Goal: Task Accomplishment & Management: Manage account settings

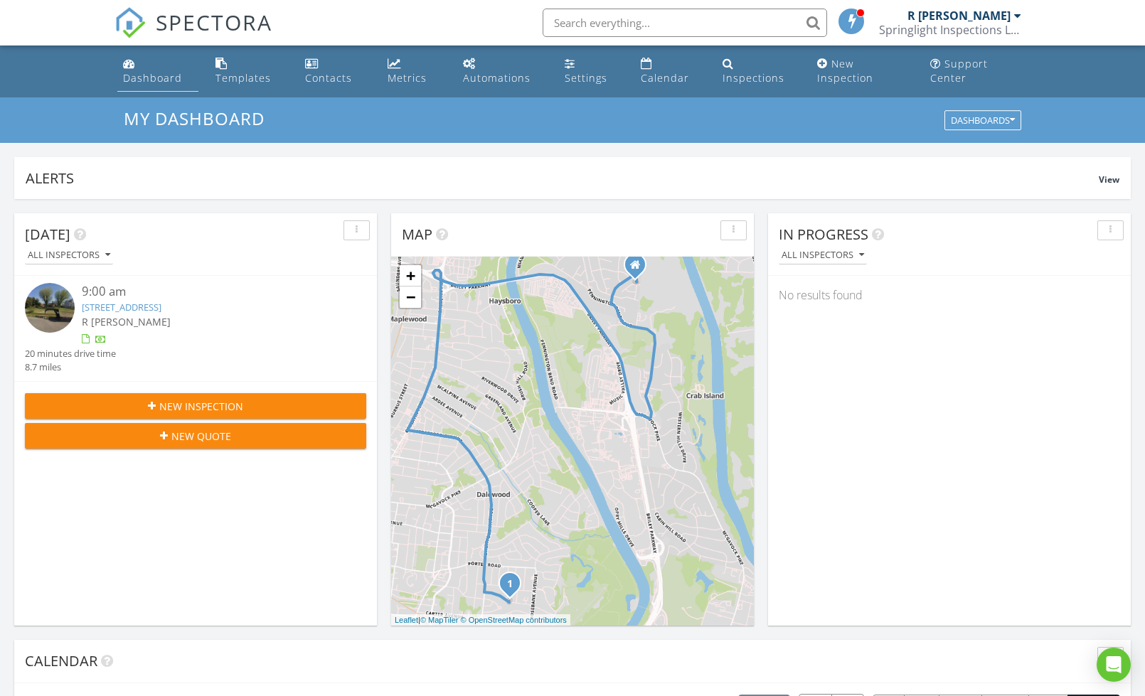
scroll to position [1295, 1145]
click at [146, 77] on div "Dashboard" at bounding box center [152, 78] width 59 height 14
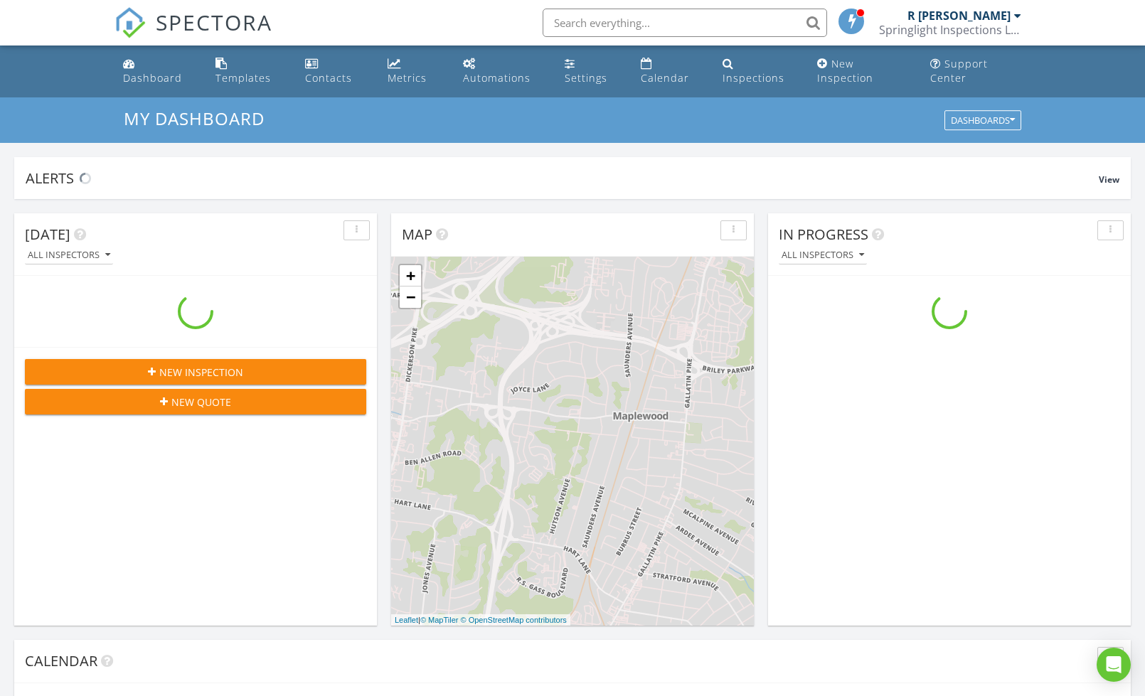
scroll to position [1295, 1145]
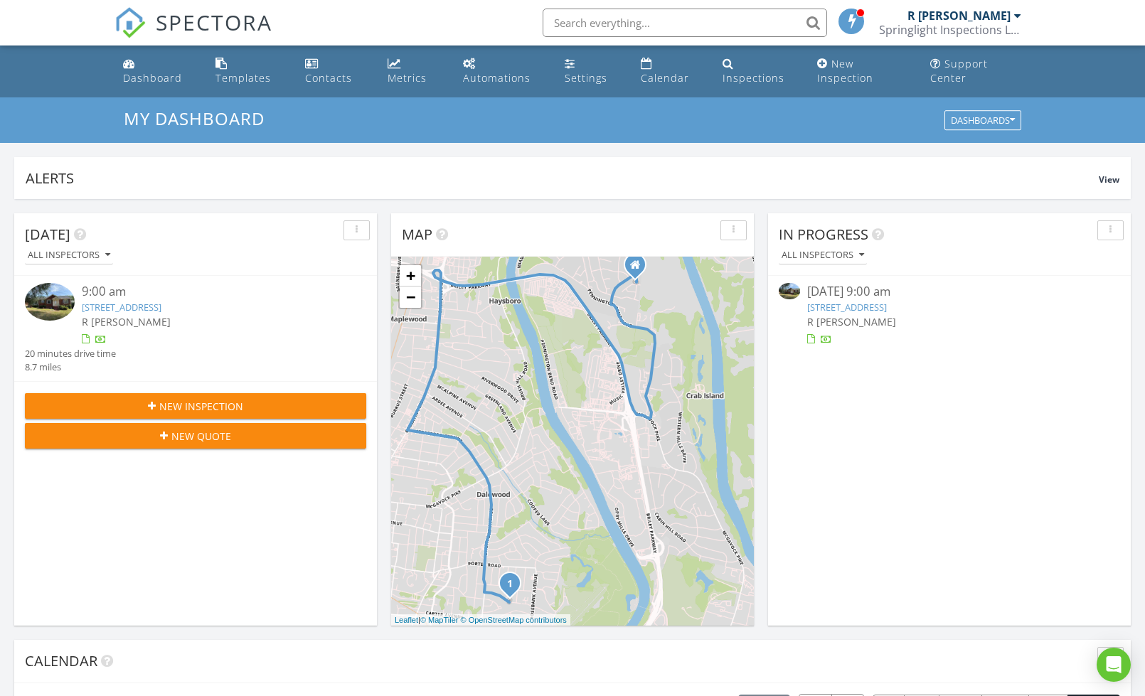
click at [161, 301] on link "2105 Rosecliff Dr, Nashville, TN 37206" at bounding box center [122, 307] width 80 height 13
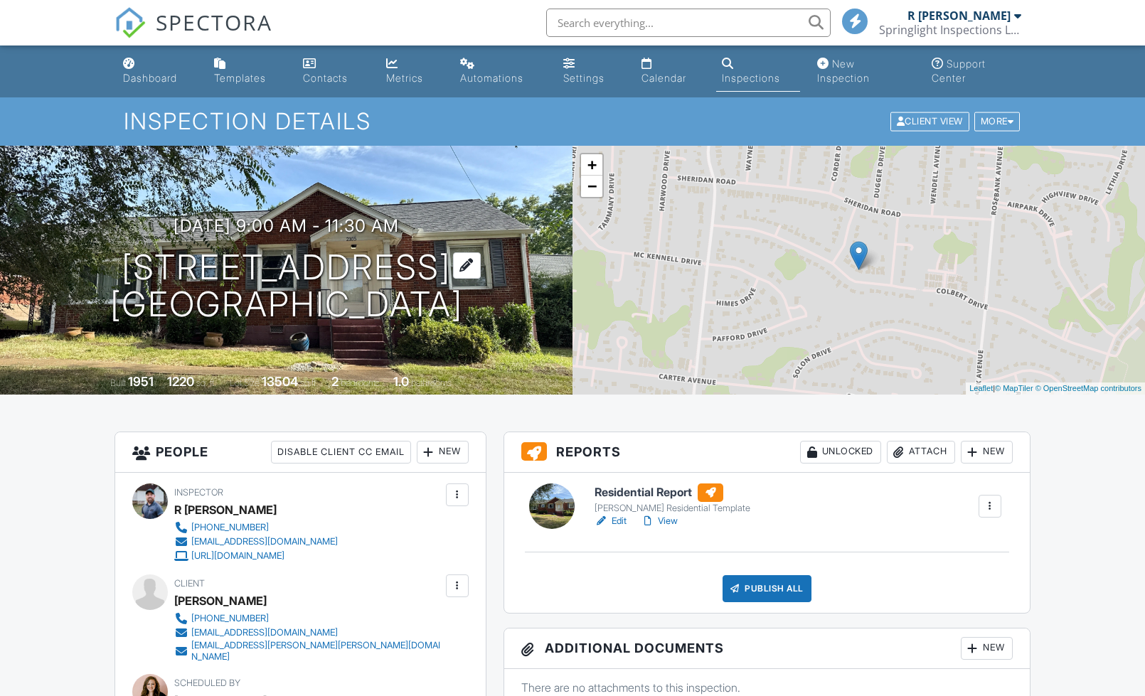
click at [365, 285] on h1 "2105 Rosecliff Dr Nashville, TN 37206" at bounding box center [286, 286] width 353 height 75
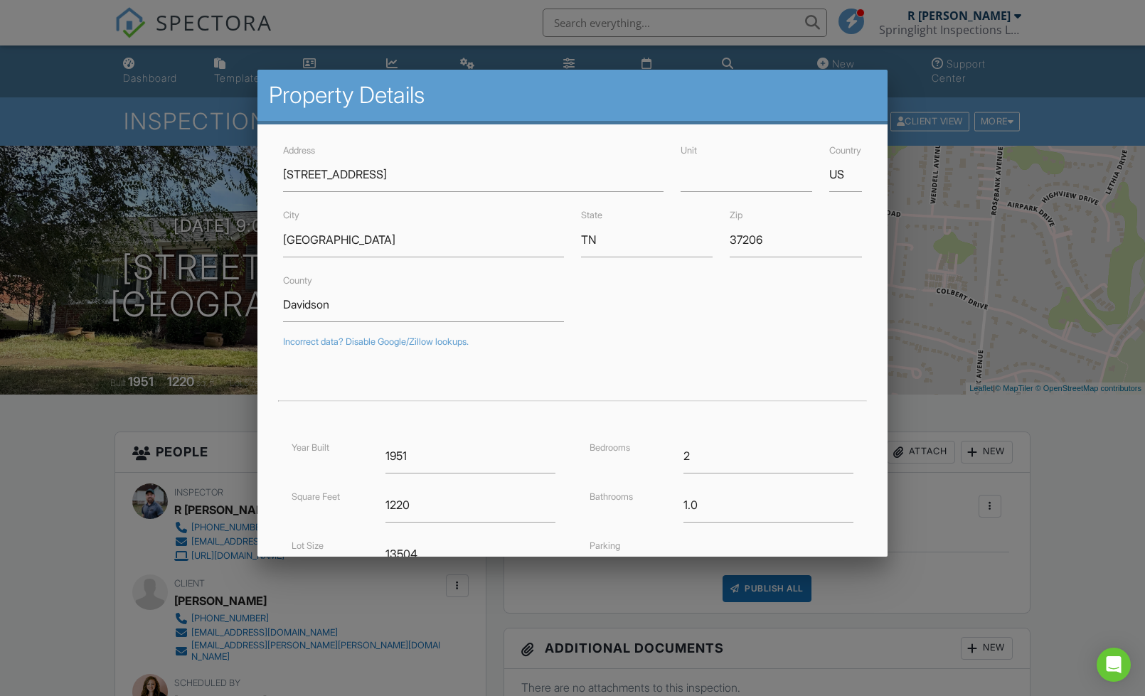
click at [120, 198] on div at bounding box center [572, 364] width 1145 height 870
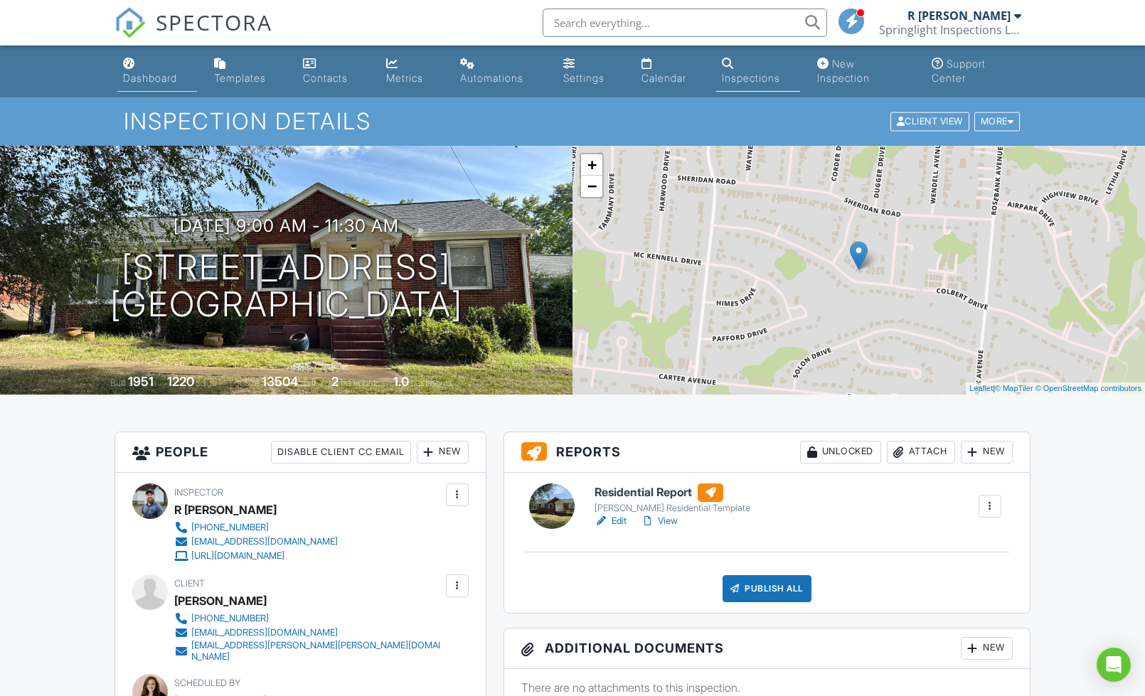
click at [123, 66] on div "Dashboard" at bounding box center [129, 63] width 12 height 11
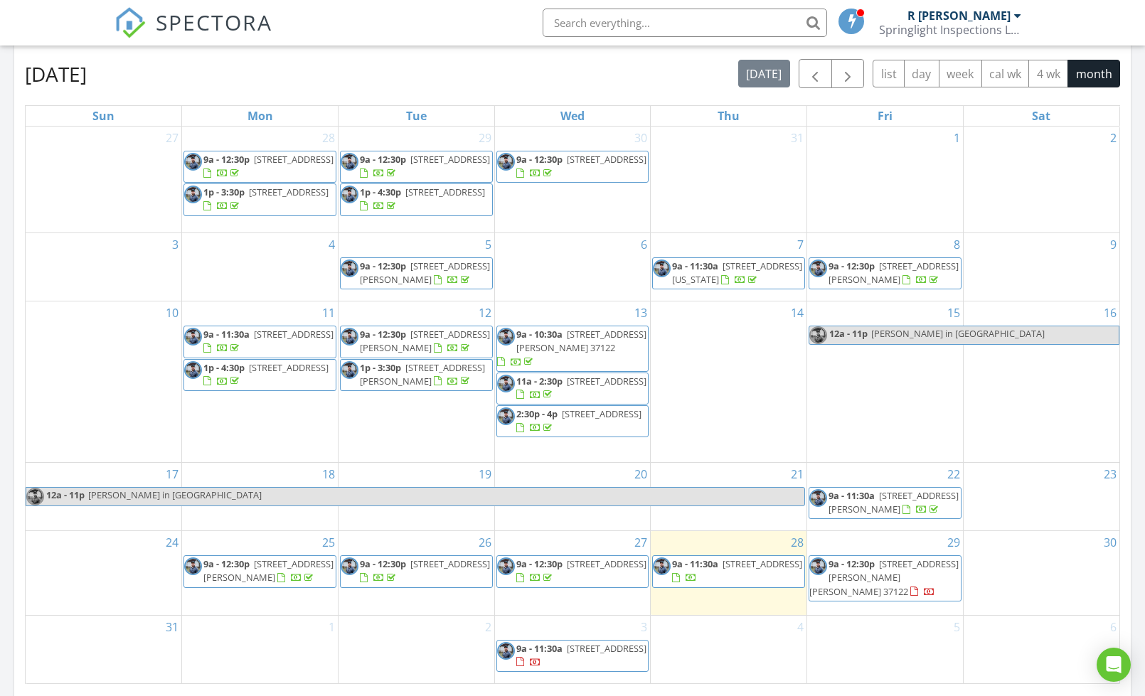
scroll to position [636, 0]
click at [441, 569] on span "1901 Sugar Ridge Rd, Spring Hill 37174" at bounding box center [450, 562] width 80 height 13
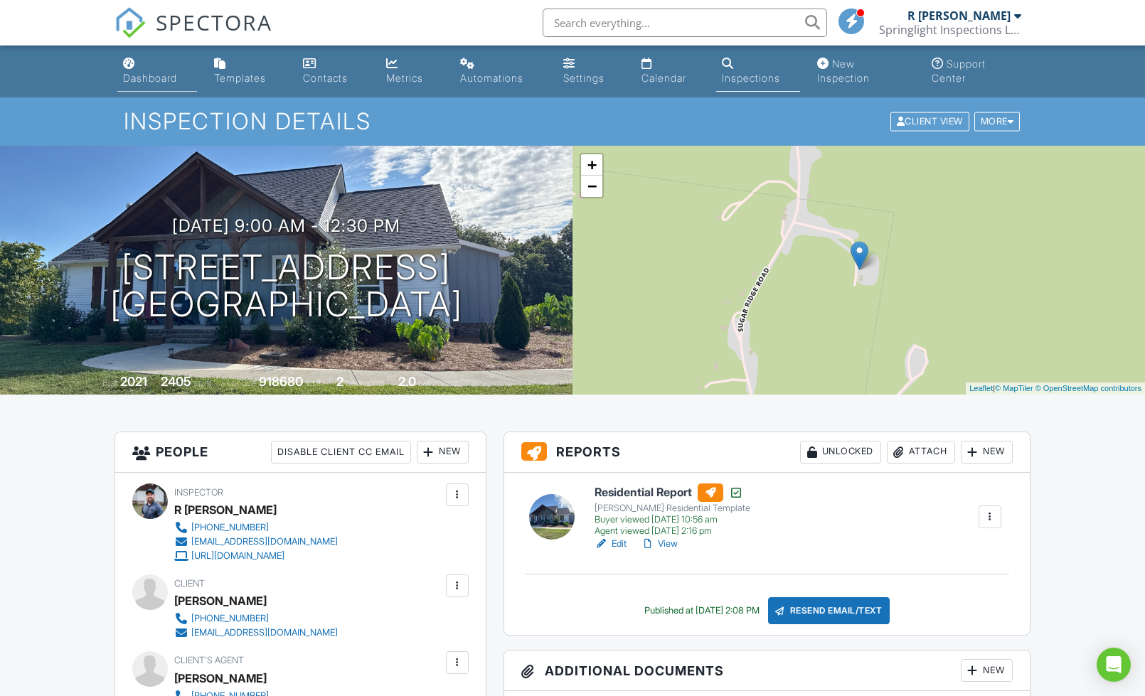
click at [136, 63] on link "Dashboard" at bounding box center [157, 71] width 80 height 41
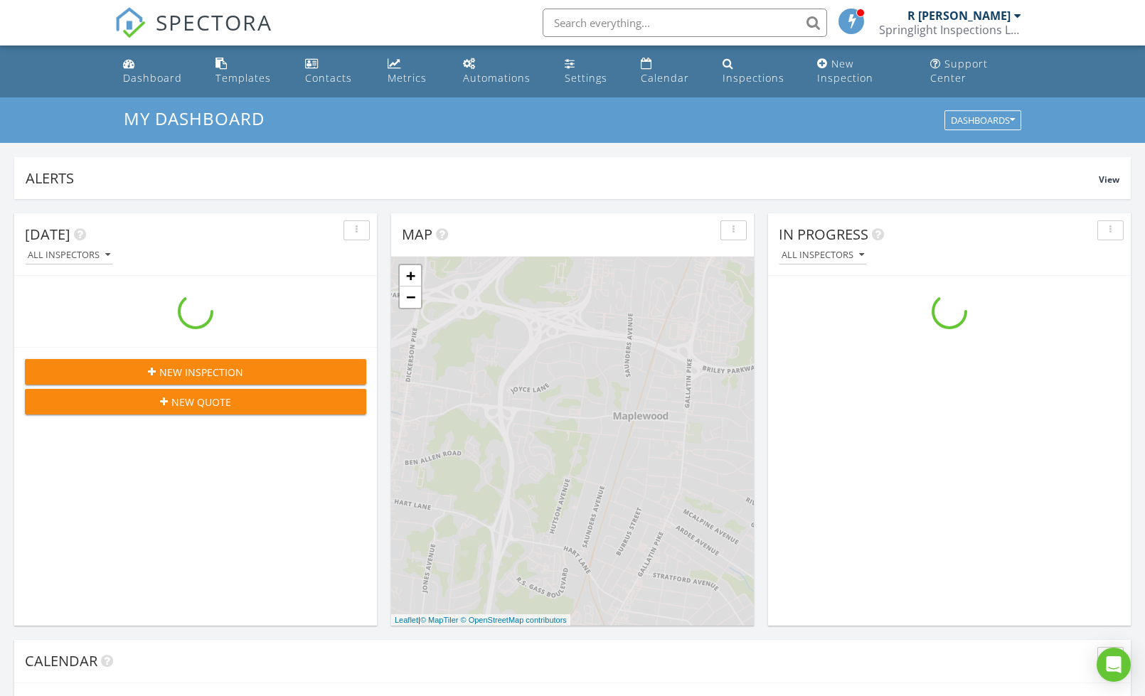
scroll to position [1295, 1145]
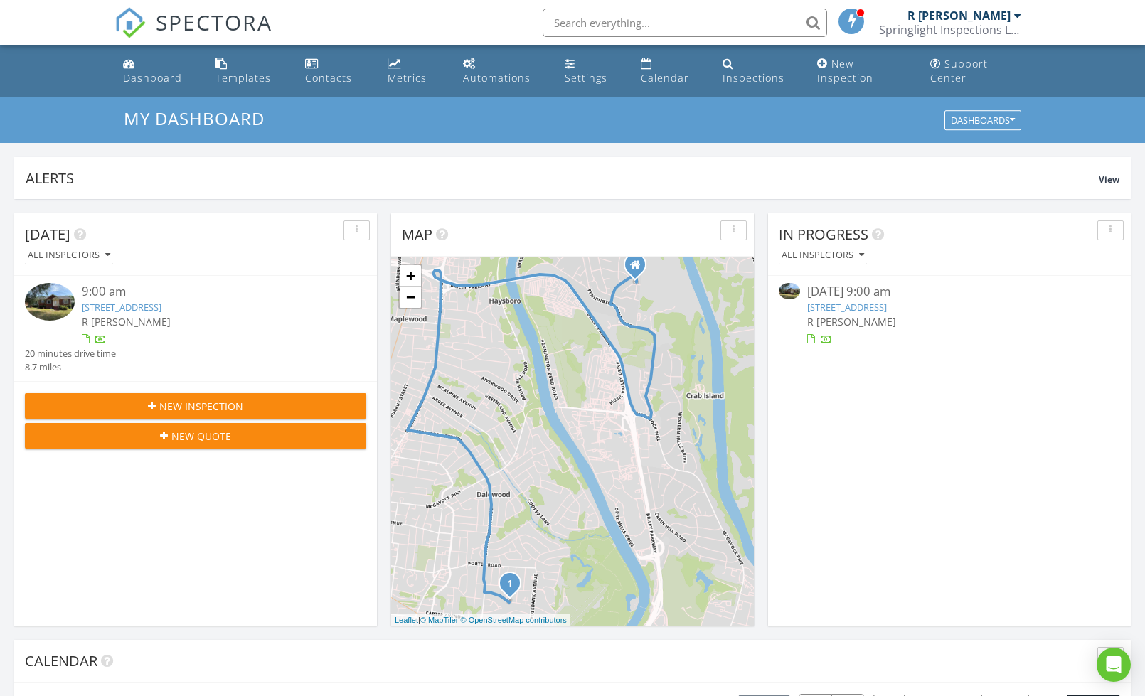
click at [161, 304] on link "[STREET_ADDRESS]" at bounding box center [122, 307] width 80 height 13
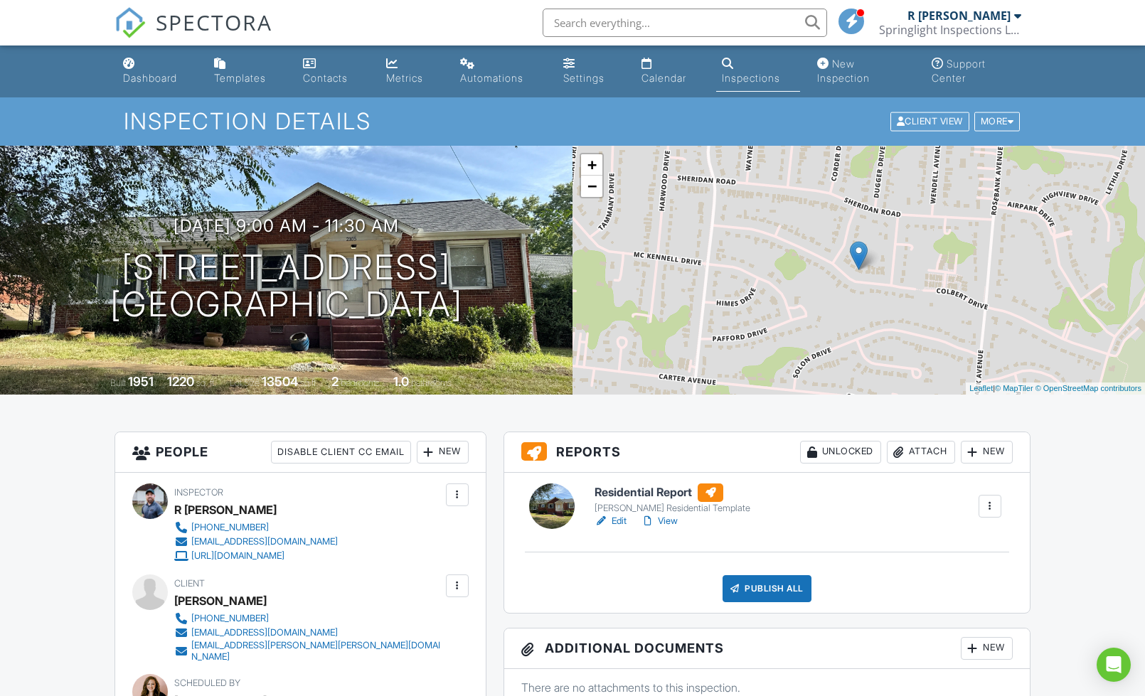
click at [618, 516] on link "Edit" at bounding box center [610, 521] width 32 height 14
